Goal: Communication & Community: Answer question/provide support

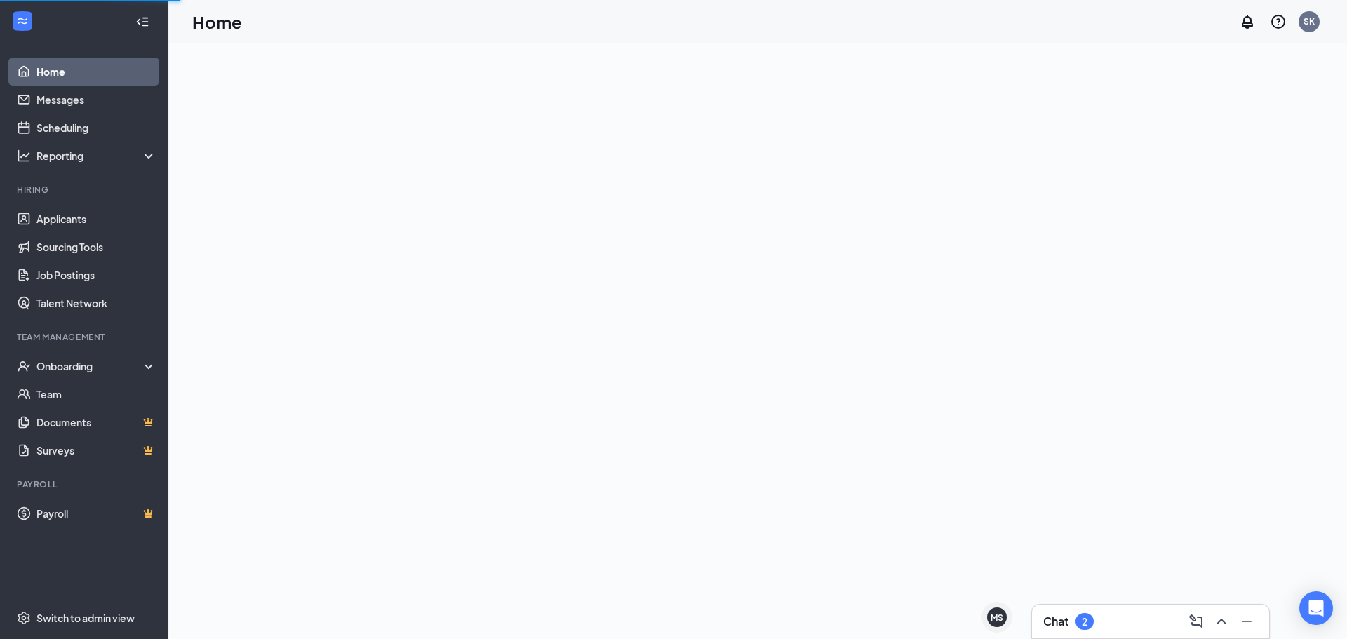
click at [1220, 617] on icon "ChevronUp" at bounding box center [1221, 621] width 17 height 17
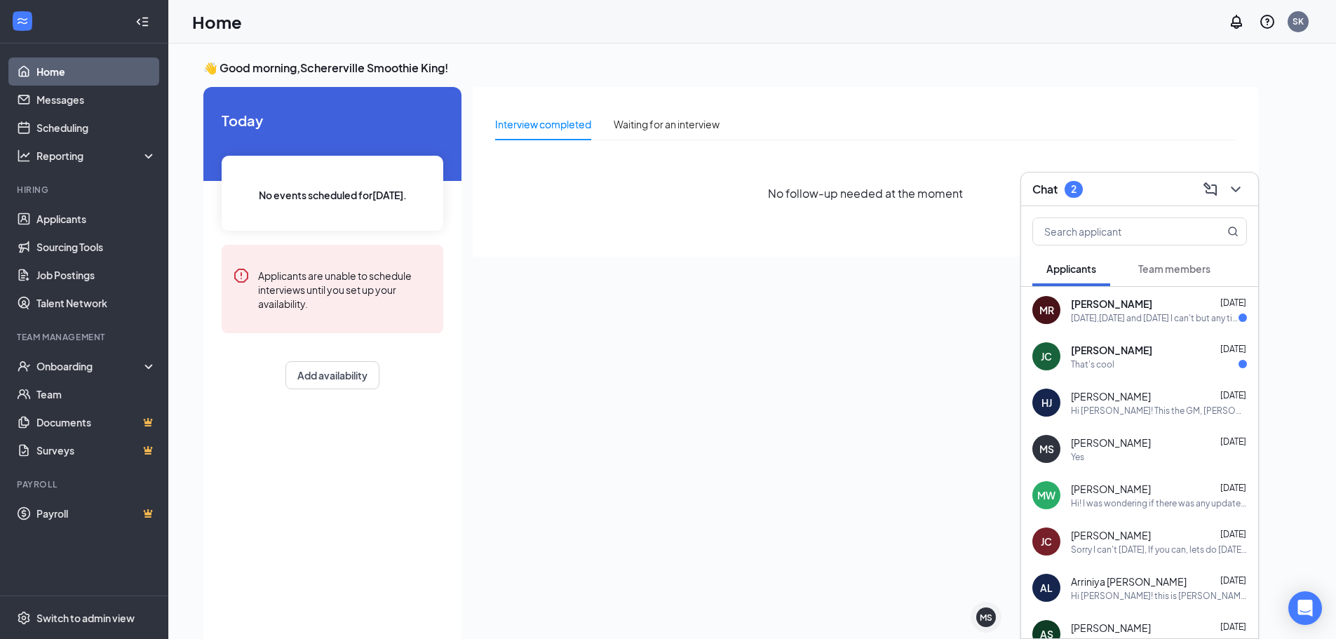
click at [1176, 346] on div "[PERSON_NAME] [DATE]" at bounding box center [1159, 350] width 176 height 14
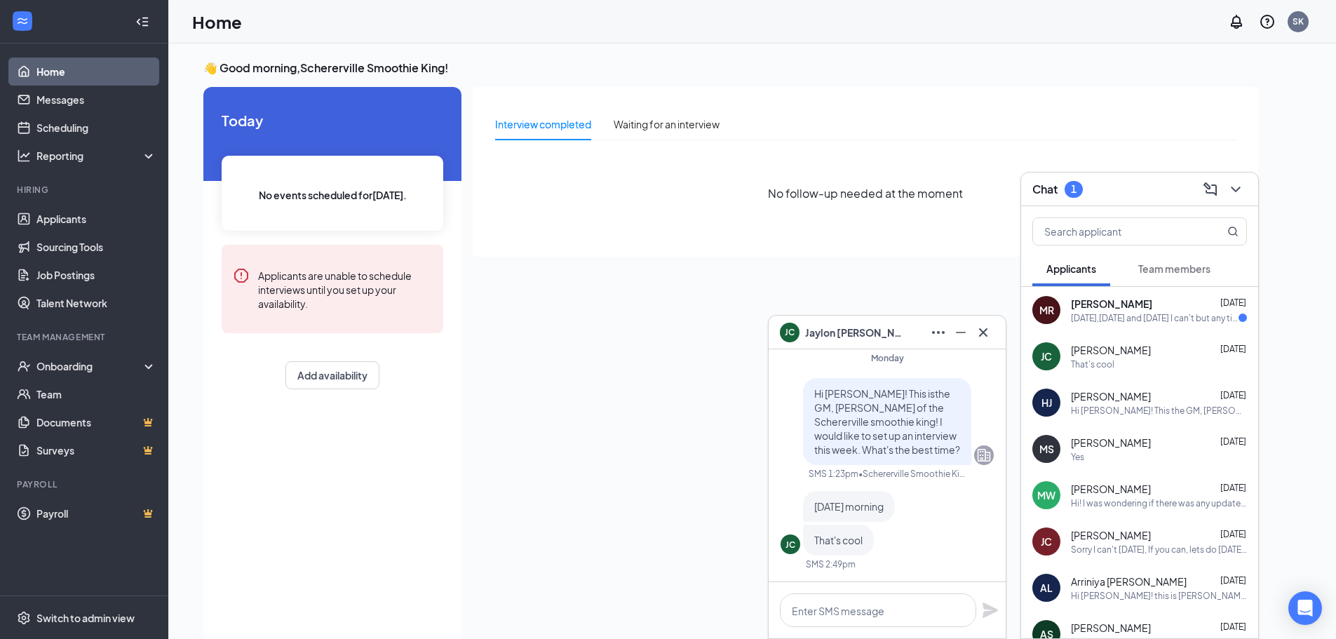
click at [1167, 325] on div "[PERSON_NAME] [DATE] [DATE],[DATE] and [DATE] I can't but any time after 3" at bounding box center [1139, 310] width 237 height 46
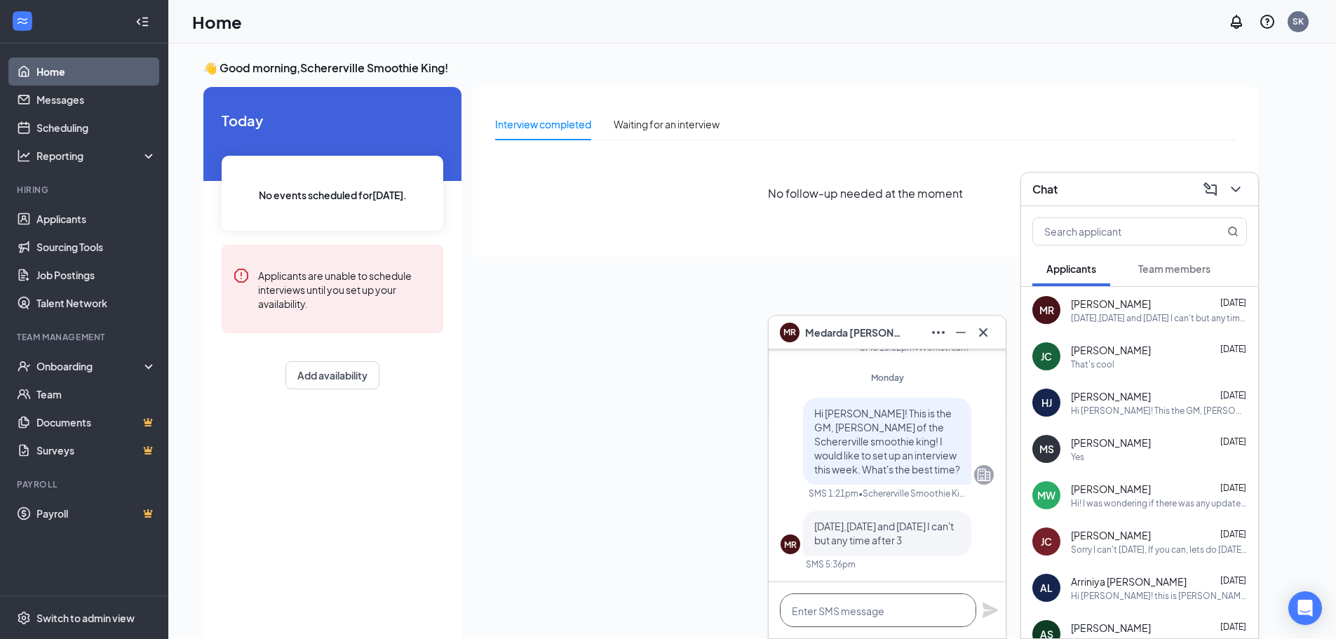
click at [899, 609] on textarea at bounding box center [878, 610] width 196 height 34
click at [1157, 357] on div "[PERSON_NAME] [DATE] That's cool" at bounding box center [1159, 356] width 176 height 27
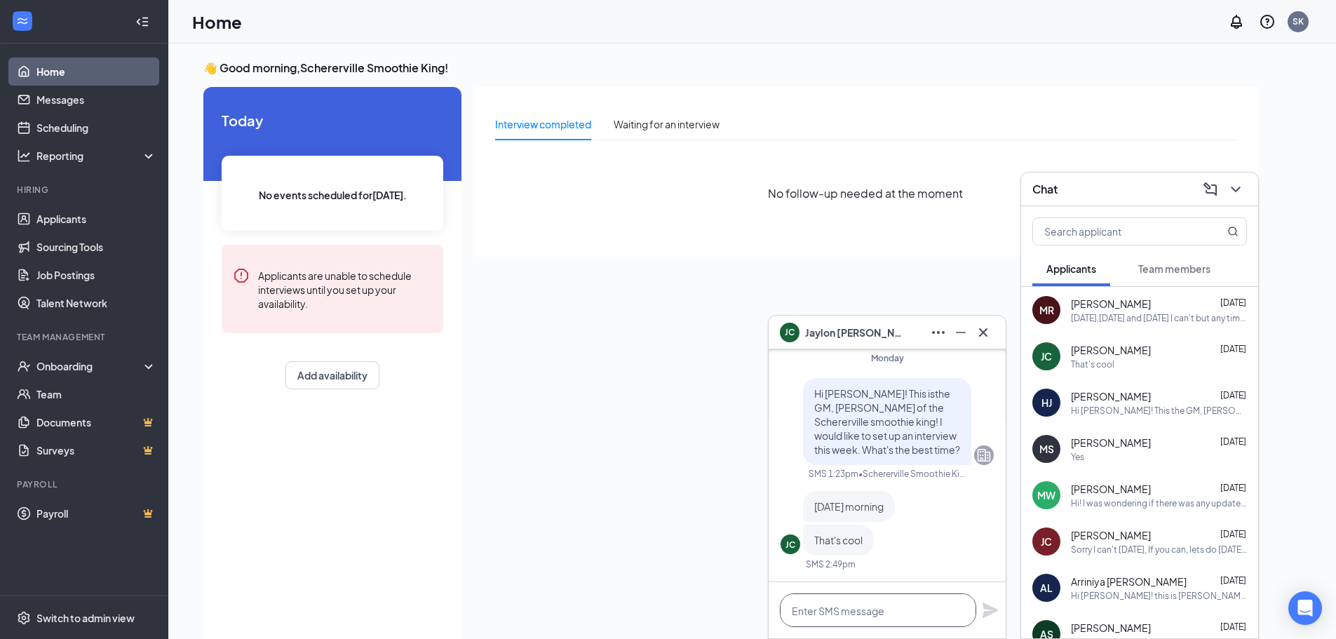
click at [860, 614] on textarea at bounding box center [878, 610] width 196 height 34
click at [861, 612] on textarea "great lets do 111:30 am" at bounding box center [878, 610] width 196 height 34
type textarea "great lets do 11:30 am"
click at [990, 606] on icon "Plane" at bounding box center [990, 609] width 15 height 15
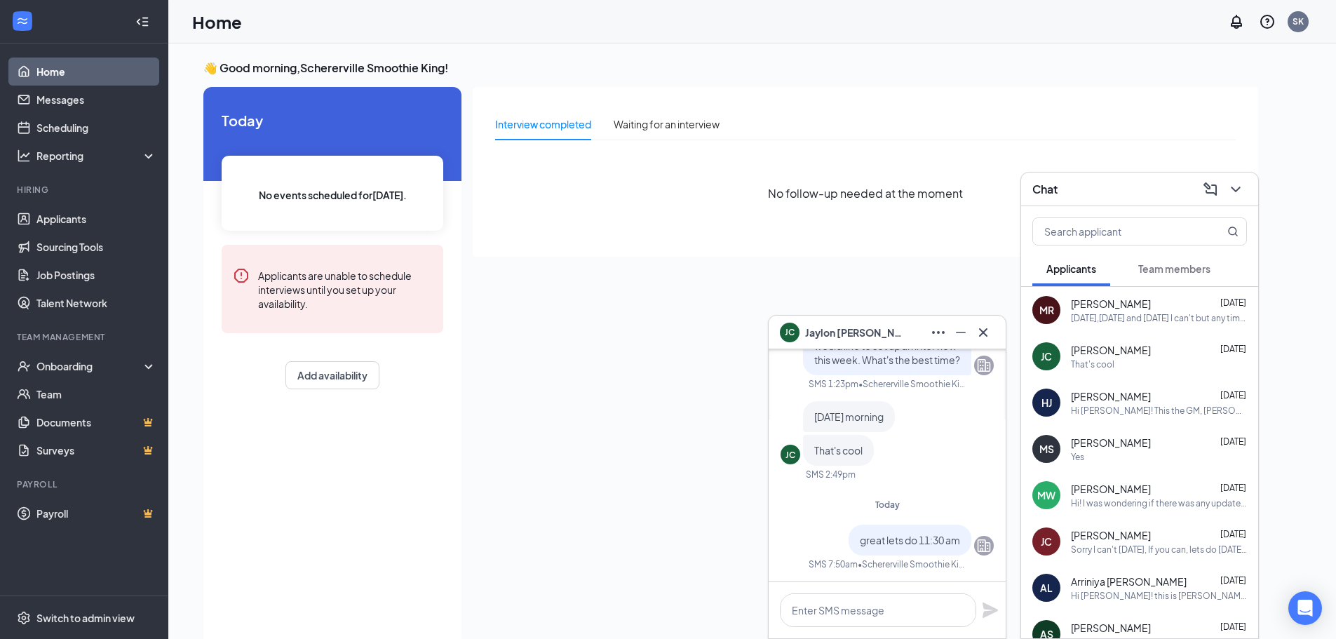
click at [1180, 312] on div "[DATE],[DATE] and [DATE] I can't but any time after 3" at bounding box center [1159, 318] width 176 height 12
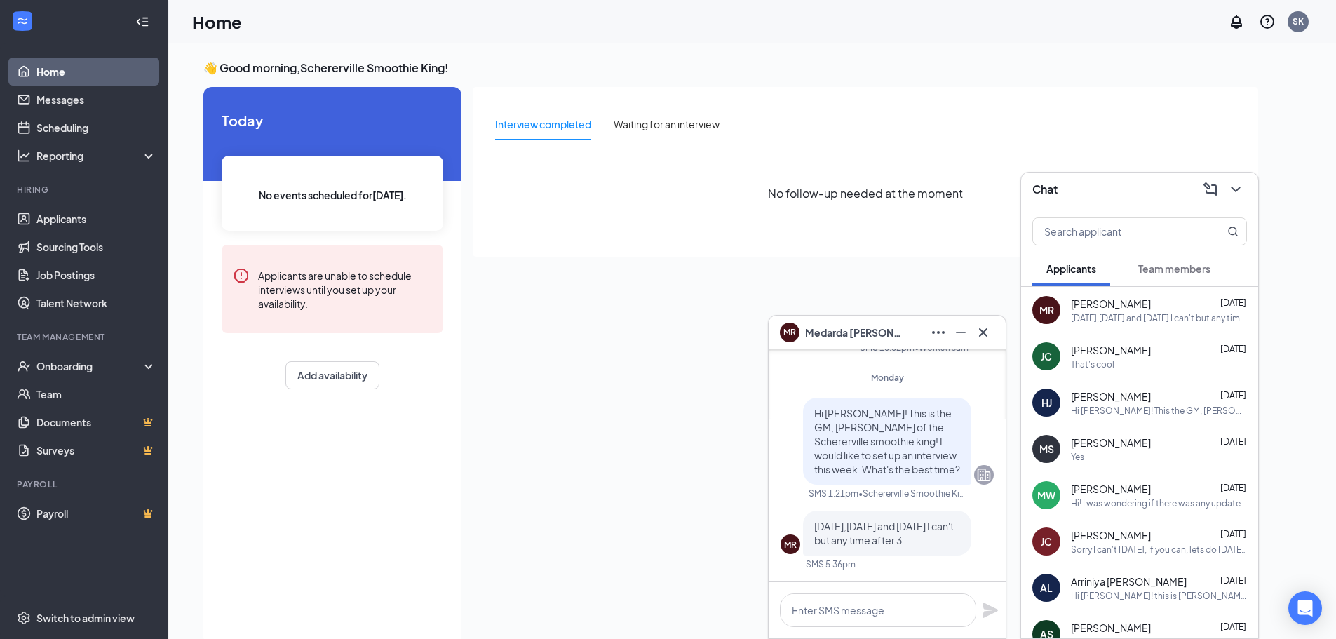
click at [1157, 447] on div "[PERSON_NAME] [DATE]" at bounding box center [1159, 443] width 176 height 14
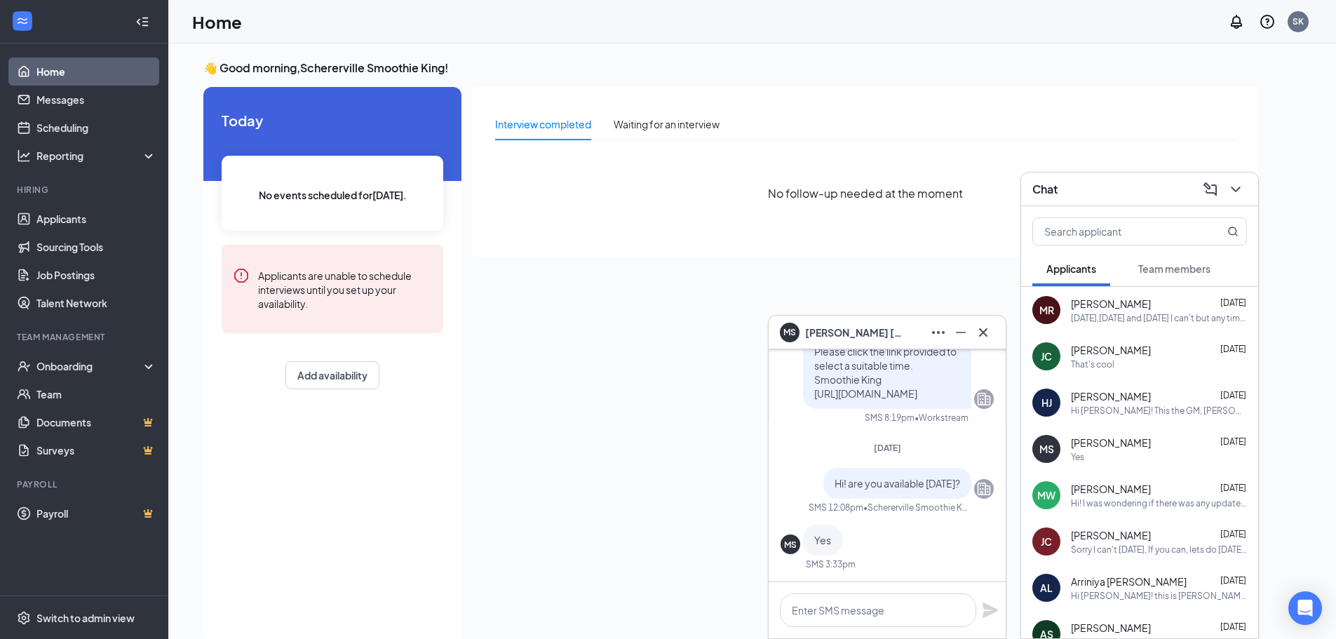
click at [1186, 357] on div "[PERSON_NAME] [DATE] That's cool" at bounding box center [1159, 356] width 176 height 27
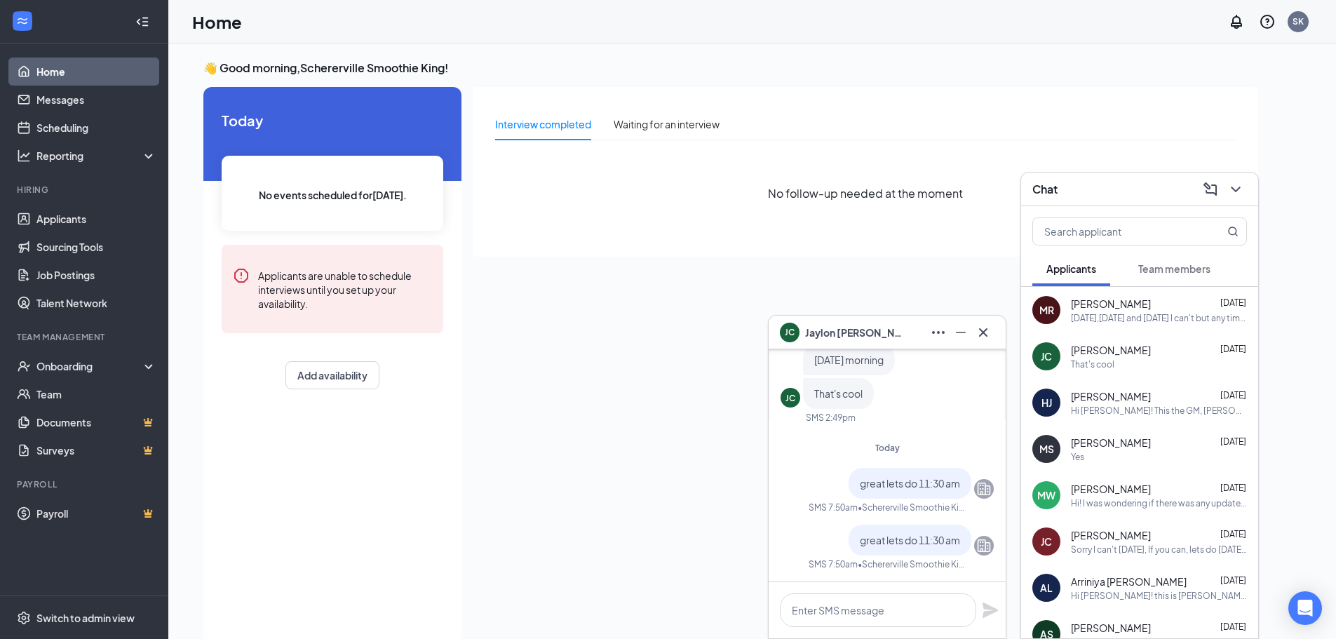
click at [1176, 398] on div "[PERSON_NAME] [DATE]" at bounding box center [1159, 396] width 176 height 14
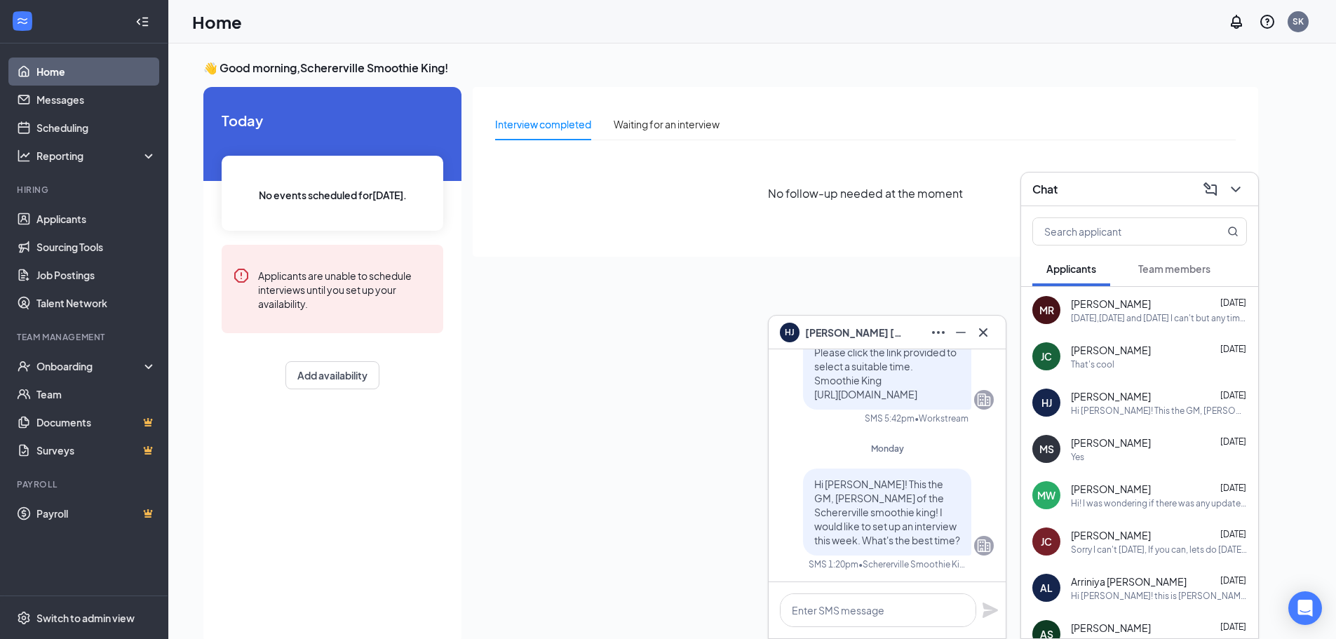
click at [1133, 504] on div "Hi! I was wondering if there was any updates on the position?" at bounding box center [1159, 503] width 176 height 12
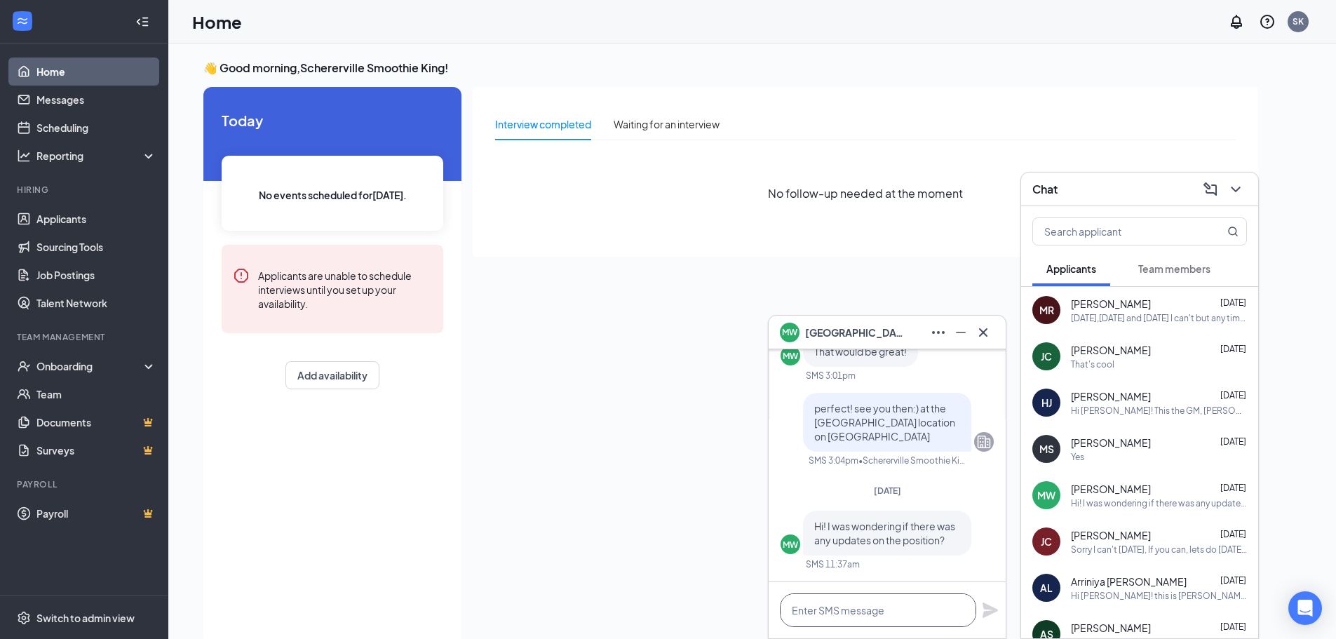
click at [882, 614] on textarea at bounding box center [878, 610] width 196 height 34
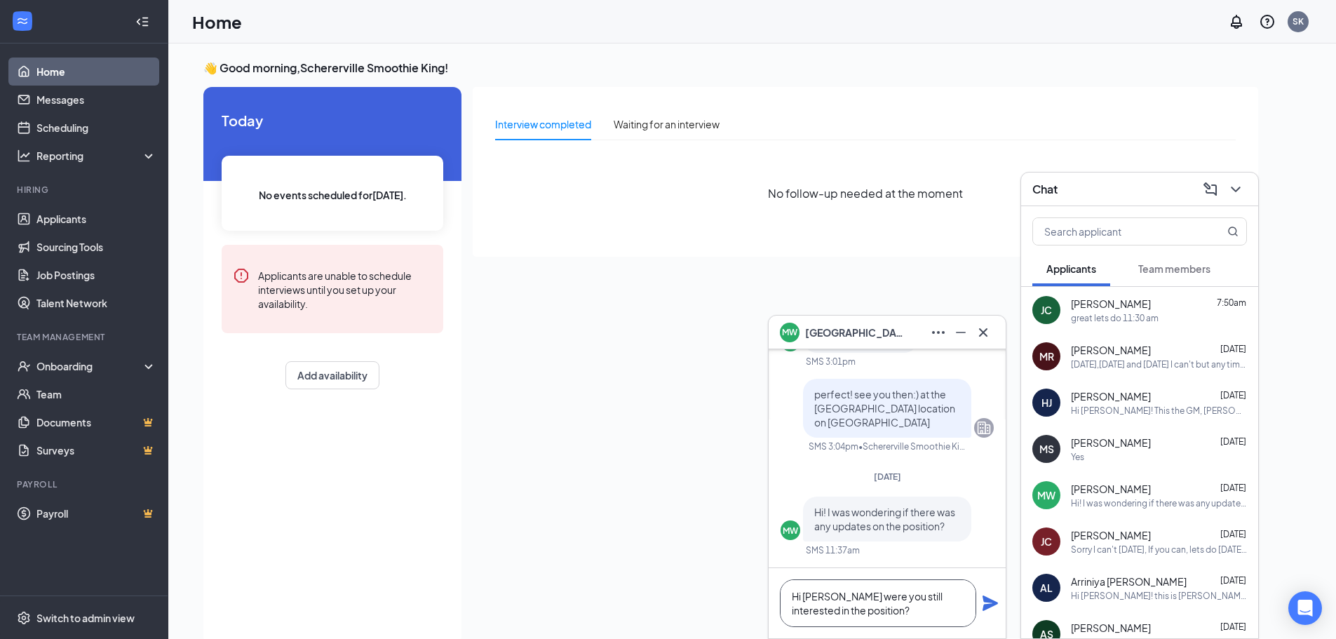
type textarea "Hi [PERSON_NAME] were you still interested in the position?"
click at [998, 603] on icon "Plane" at bounding box center [990, 603] width 17 height 17
